Goal: Navigation & Orientation: Find specific page/section

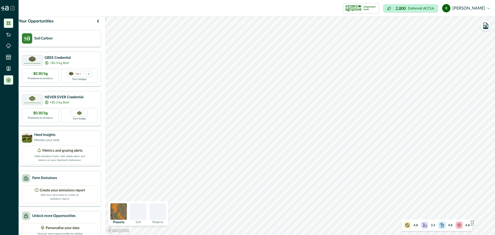
click at [7, 81] on icon at bounding box center [8, 79] width 5 height 5
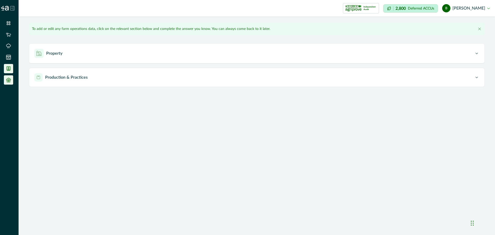
click at [7, 70] on icon at bounding box center [8, 68] width 5 height 5
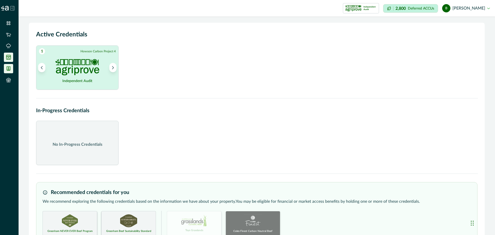
click at [9, 61] on li at bounding box center [8, 57] width 9 height 9
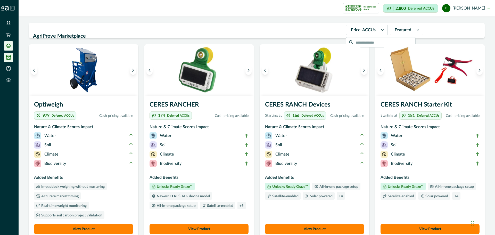
click at [9, 46] on icon at bounding box center [8, 45] width 5 height 5
